Goal: Book appointment/travel/reservation

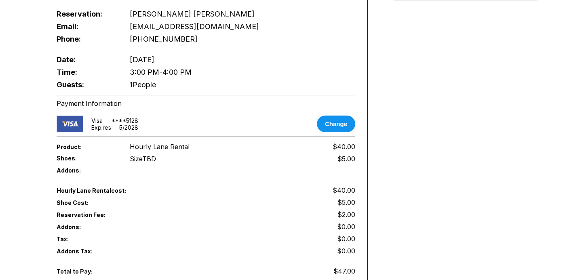
scroll to position [378, 0]
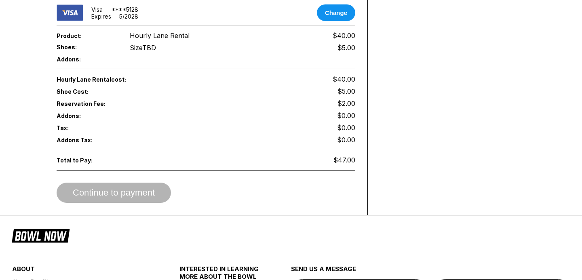
click at [135, 191] on div "Continue to payment" at bounding box center [206, 193] width 299 height 20
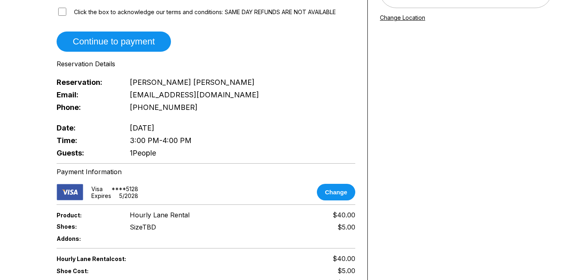
scroll to position [277, 0]
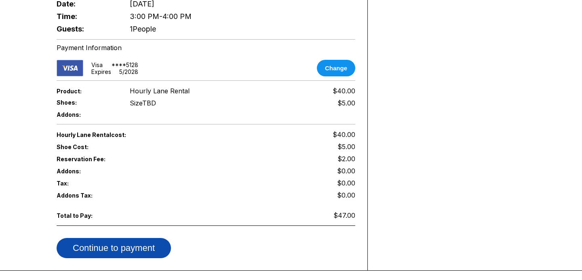
click at [132, 241] on button "Continue to payment" at bounding box center [114, 248] width 114 height 20
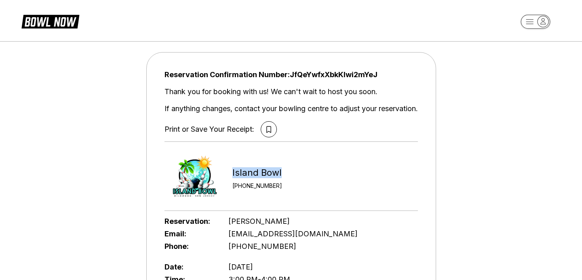
drag, startPoint x: 280, startPoint y: 175, endPoint x: 221, endPoint y: 173, distance: 59.1
click at [221, 174] on div "Island Bowl +16097290111" at bounding box center [292, 176] width 254 height 61
